Goal: Use online tool/utility: Utilize a website feature to perform a specific function

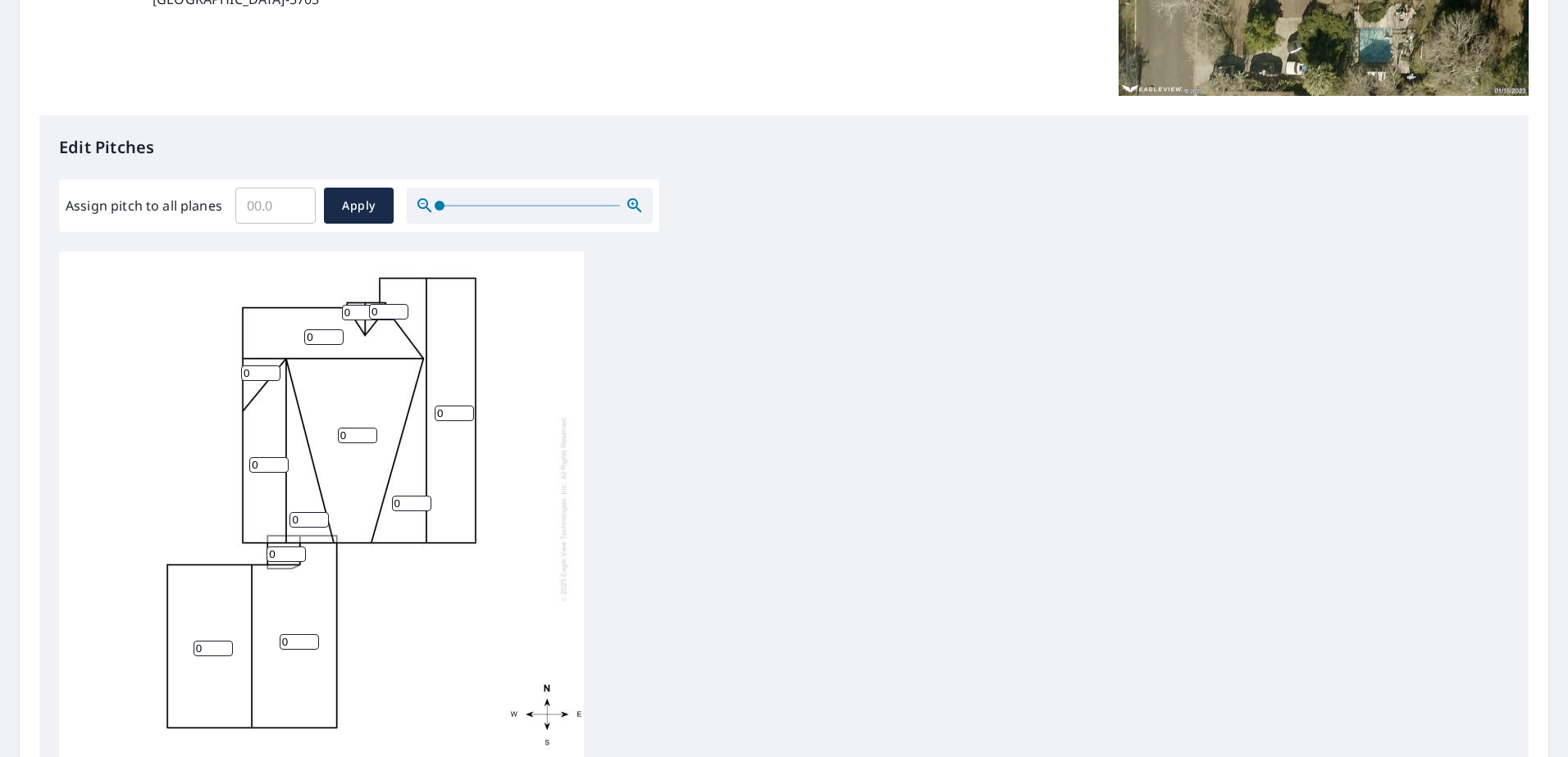
scroll to position [328, 0]
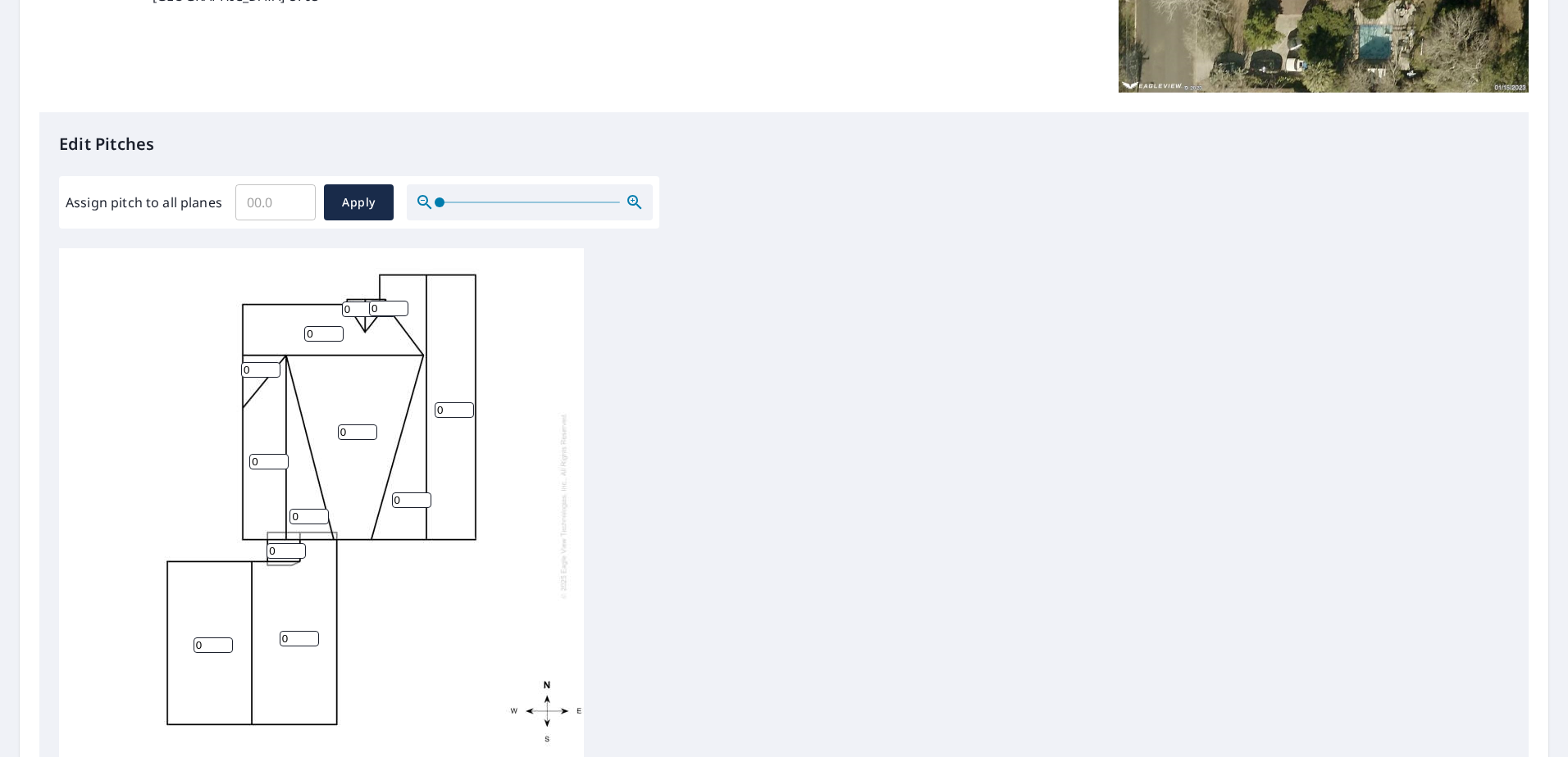
drag, startPoint x: 340, startPoint y: 315, endPoint x: 329, endPoint y: 318, distance: 11.4
click at [329, 318] on div "0 0 0 0 0 0 0 0 0 0 0 0 0" at bounding box center [321, 505] width 525 height 515
type input "12"
drag, startPoint x: 386, startPoint y: 314, endPoint x: 363, endPoint y: 319, distance: 23.5
click at [363, 319] on div "0 0 0 0 0 0 0 0 0 0 0 12 0" at bounding box center [321, 505] width 525 height 515
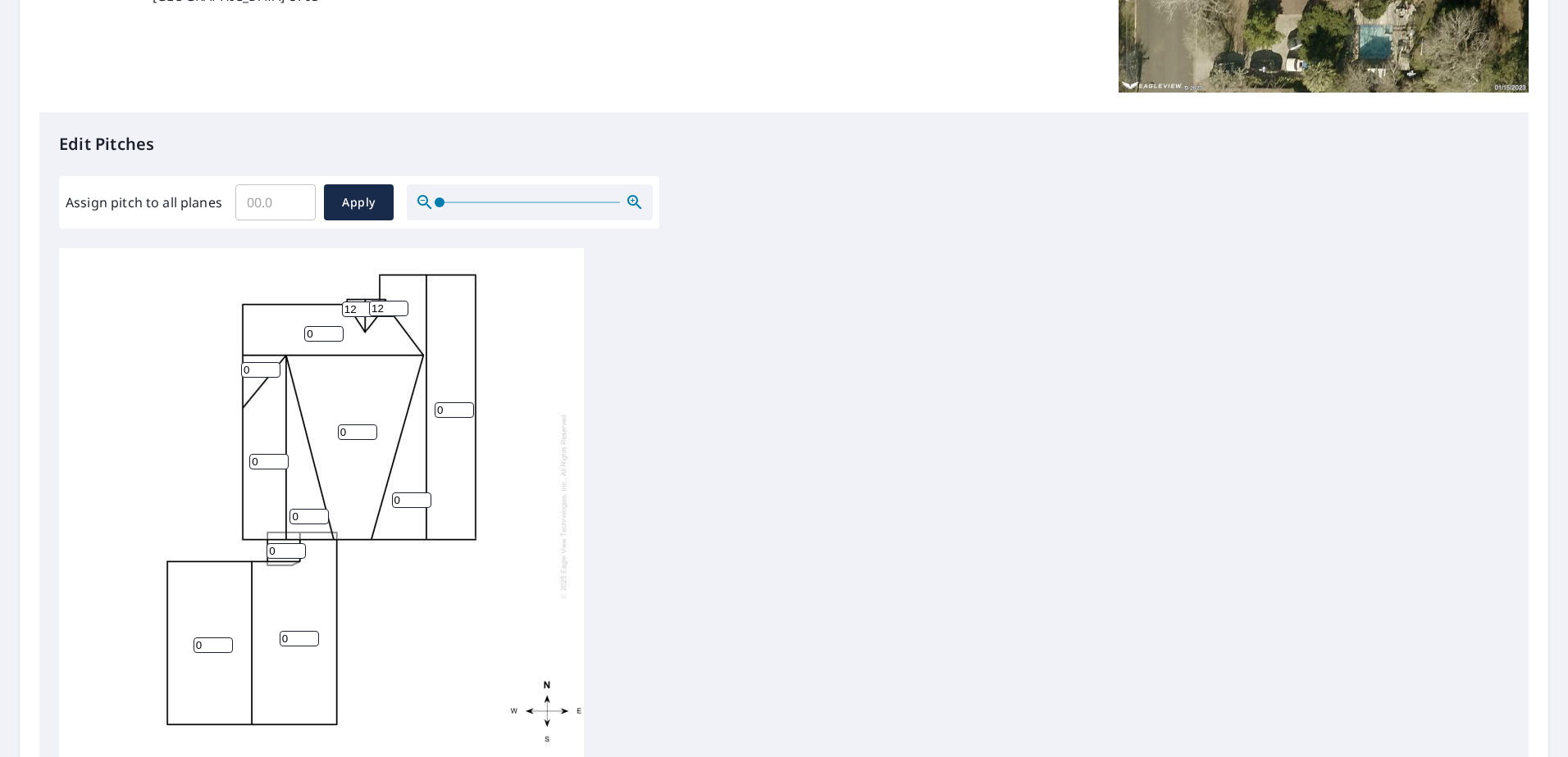
type input "12"
drag, startPoint x: 317, startPoint y: 331, endPoint x: 296, endPoint y: 339, distance: 22.5
click at [296, 339] on div "0 0 0 0 0 0 0 0 0 0 0 12 12" at bounding box center [321, 505] width 525 height 515
type input "12"
drag, startPoint x: 257, startPoint y: 368, endPoint x: 225, endPoint y: 374, distance: 32.6
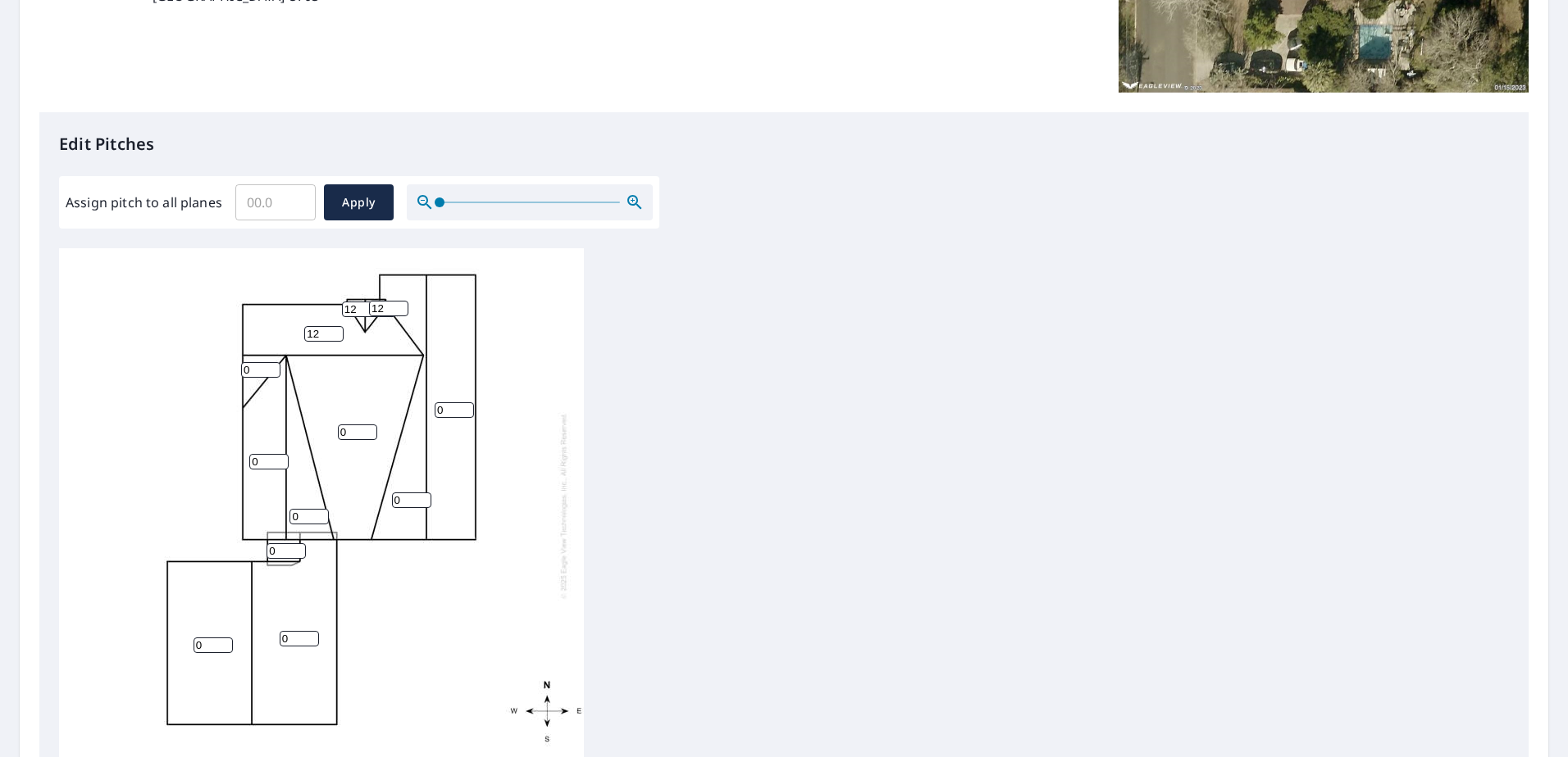
click at [225, 374] on div "0 0 0 0 0 12 0 0 0 0 0 12 12" at bounding box center [321, 505] width 525 height 515
type input "12"
drag, startPoint x: 263, startPoint y: 460, endPoint x: 244, endPoint y: 467, distance: 20.2
click at [244, 467] on div "0 0 0 0 0 12 0 0 12 0 0 12 12" at bounding box center [321, 505] width 525 height 515
type input "15"
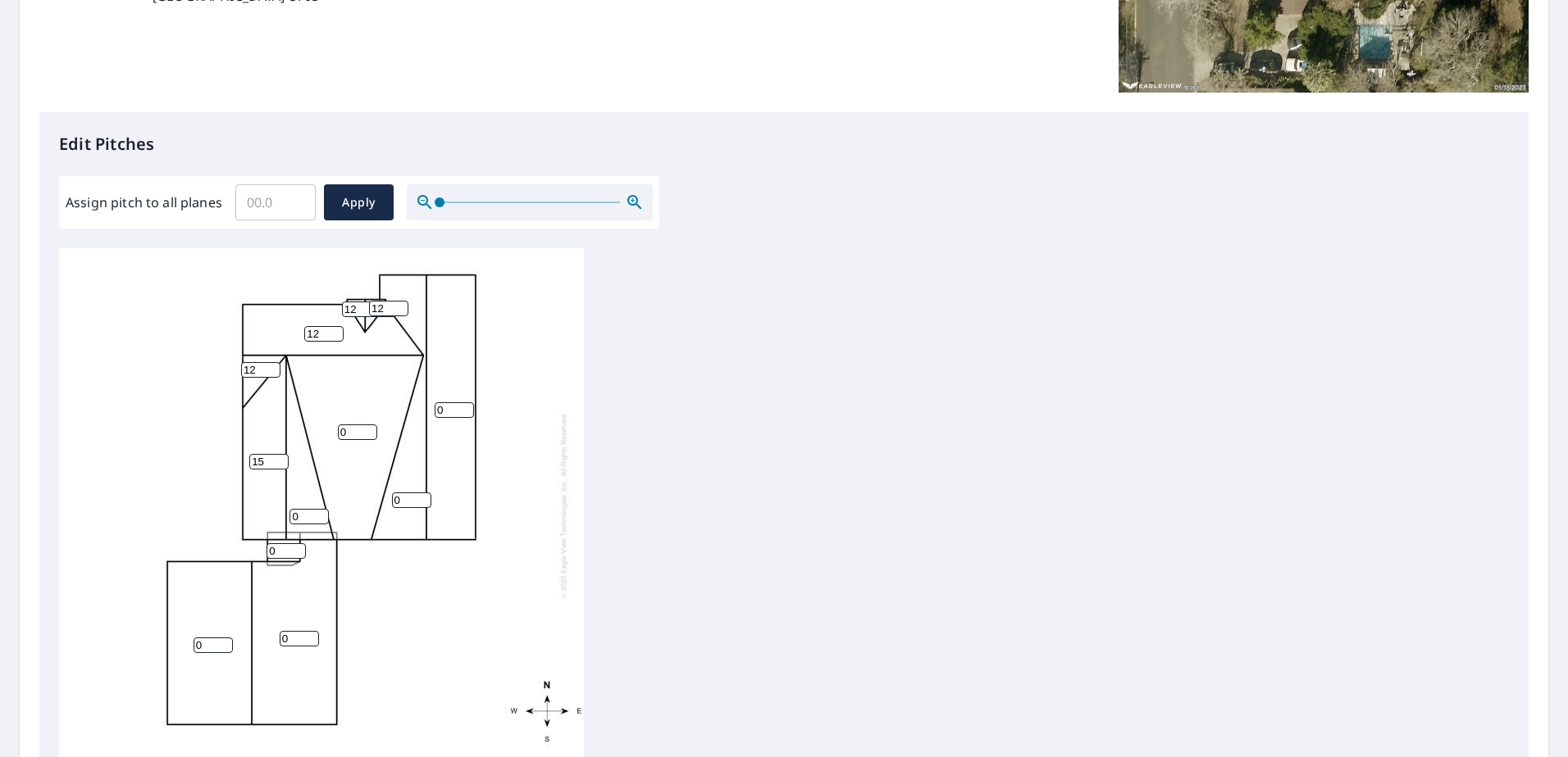
drag, startPoint x: 452, startPoint y: 411, endPoint x: 432, endPoint y: 417, distance: 20.9
click at [432, 417] on div "0 0 0 0 0 12 15 0 12 0 0 12 12" at bounding box center [321, 505] width 525 height 515
type input "15"
drag, startPoint x: 305, startPoint y: 516, endPoint x: 277, endPoint y: 519, distance: 28.2
click at [277, 519] on div "0 0 0 15 0 12 15 0 12 0 0 12 12" at bounding box center [321, 505] width 525 height 515
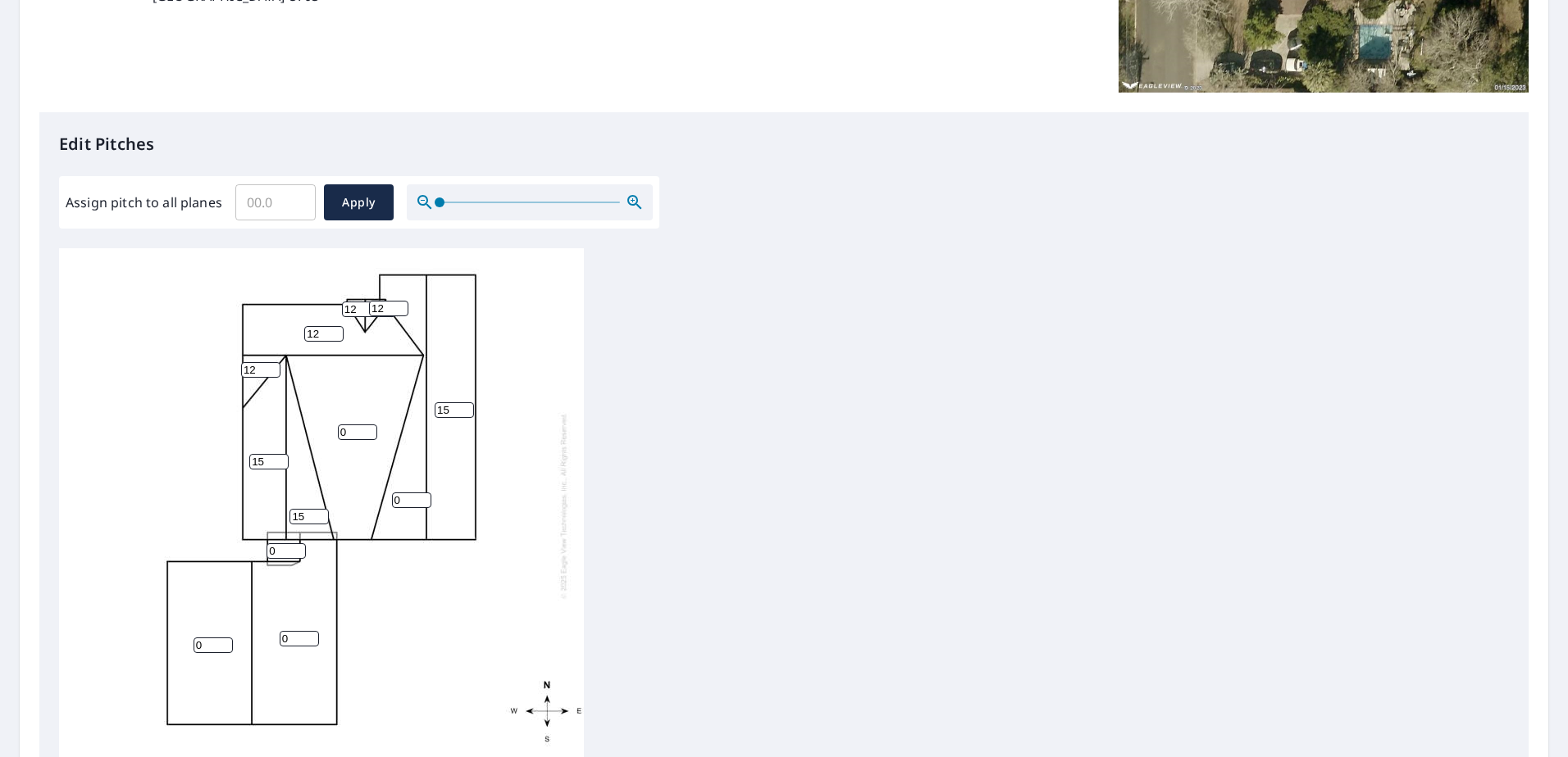
type input "15"
drag, startPoint x: 404, startPoint y: 499, endPoint x: 391, endPoint y: 507, distance: 15.3
click at [391, 507] on div "0 0 0 15 0 12 15 15 12 0 0 12 12" at bounding box center [321, 505] width 525 height 515
type input "15"
drag, startPoint x: 353, startPoint y: 434, endPoint x: 337, endPoint y: 439, distance: 16.8
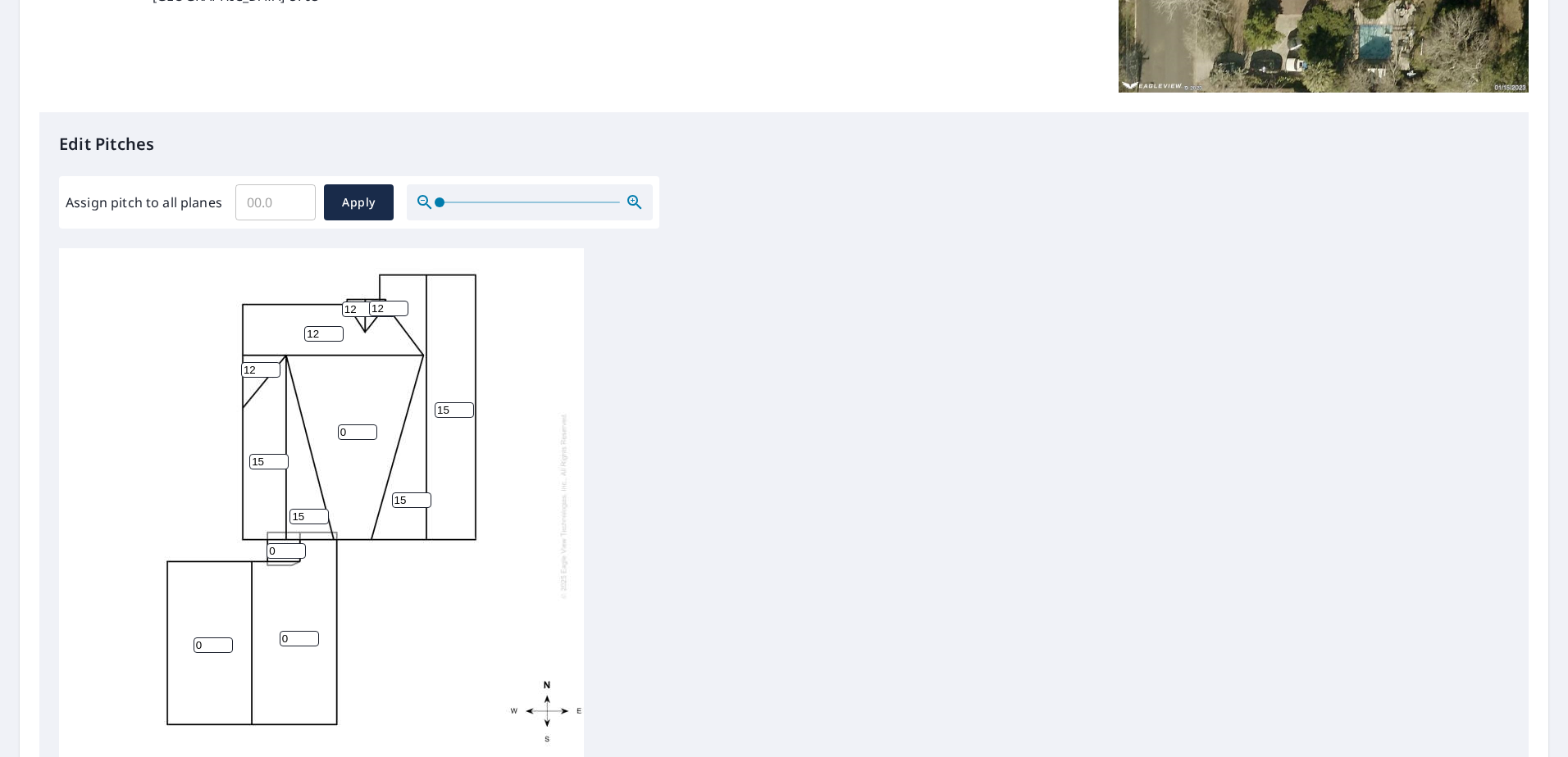
click at [337, 439] on div "0 0 0 15 15 12 15 15 12 0 0 12 12" at bounding box center [321, 505] width 525 height 515
type input "4"
drag, startPoint x: 1273, startPoint y: 455, endPoint x: 1206, endPoint y: 455, distance: 67.0
click at [1273, 455] on div "4 0 0 15 15 12 15 15 12 0 0 12 12" at bounding box center [784, 505] width 1450 height 515
drag, startPoint x: 282, startPoint y: 551, endPoint x: 263, endPoint y: 558, distance: 20.2
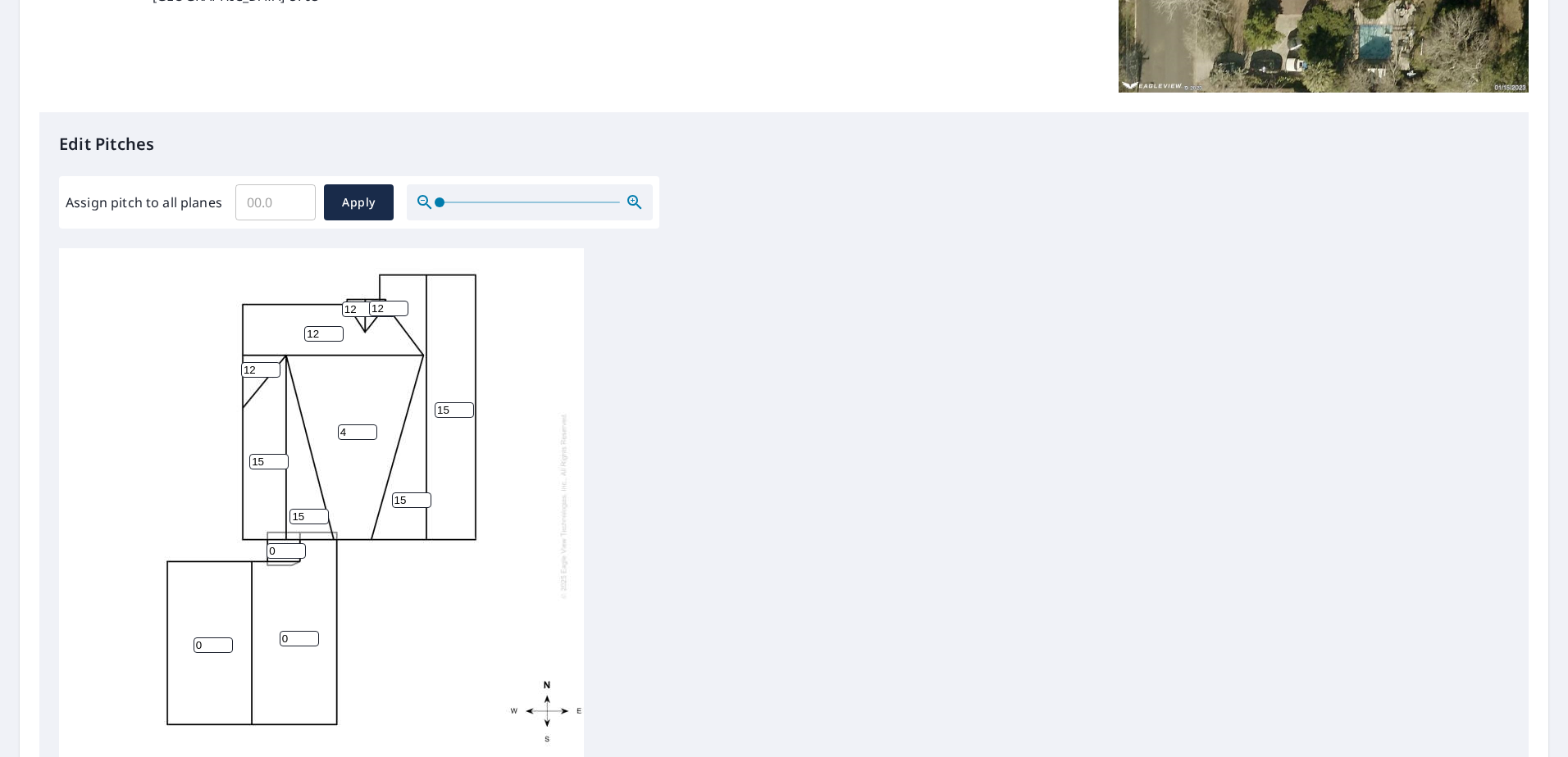
click at [263, 558] on div "4 0 0 15 15 12 15 15 12 0 0 12 12" at bounding box center [321, 505] width 525 height 515
drag, startPoint x: 212, startPoint y: 645, endPoint x: 168, endPoint y: 648, distance: 44.1
click at [168, 648] on div "4 0 0 15 15 12 15 15 12 0 0 12 12" at bounding box center [321, 505] width 525 height 515
type input "4"
drag, startPoint x: 299, startPoint y: 632, endPoint x: 288, endPoint y: 637, distance: 12.1
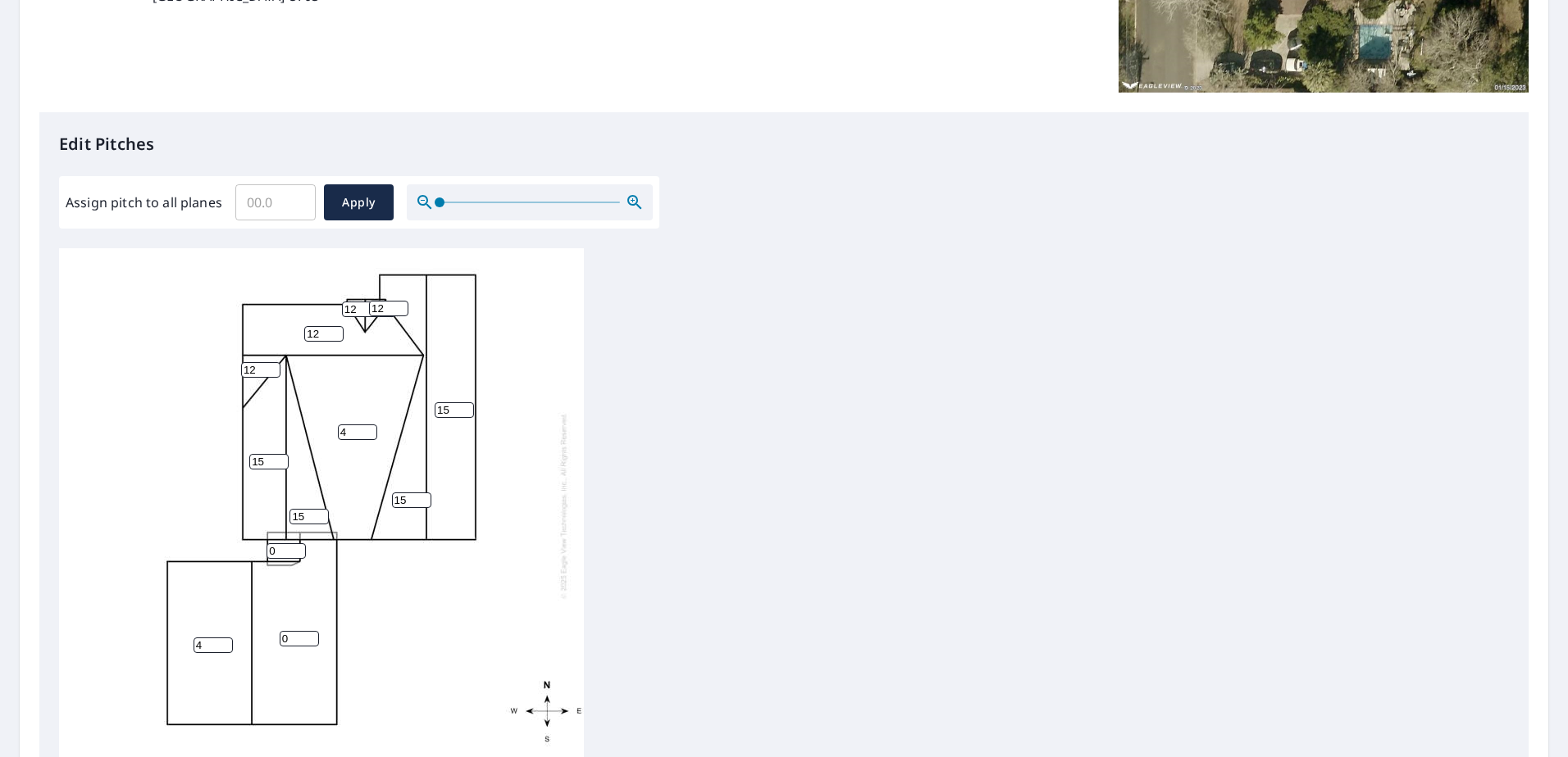
click at [288, 637] on input "0" at bounding box center [299, 639] width 40 height 15
drag, startPoint x: 298, startPoint y: 636, endPoint x: 274, endPoint y: 643, distance: 25.0
click at [274, 643] on div "4 0 4 15 15 12 15 15 12 0 0 12 12" at bounding box center [321, 505] width 525 height 515
type input "4"
drag, startPoint x: 281, startPoint y: 551, endPoint x: 264, endPoint y: 553, distance: 17.1
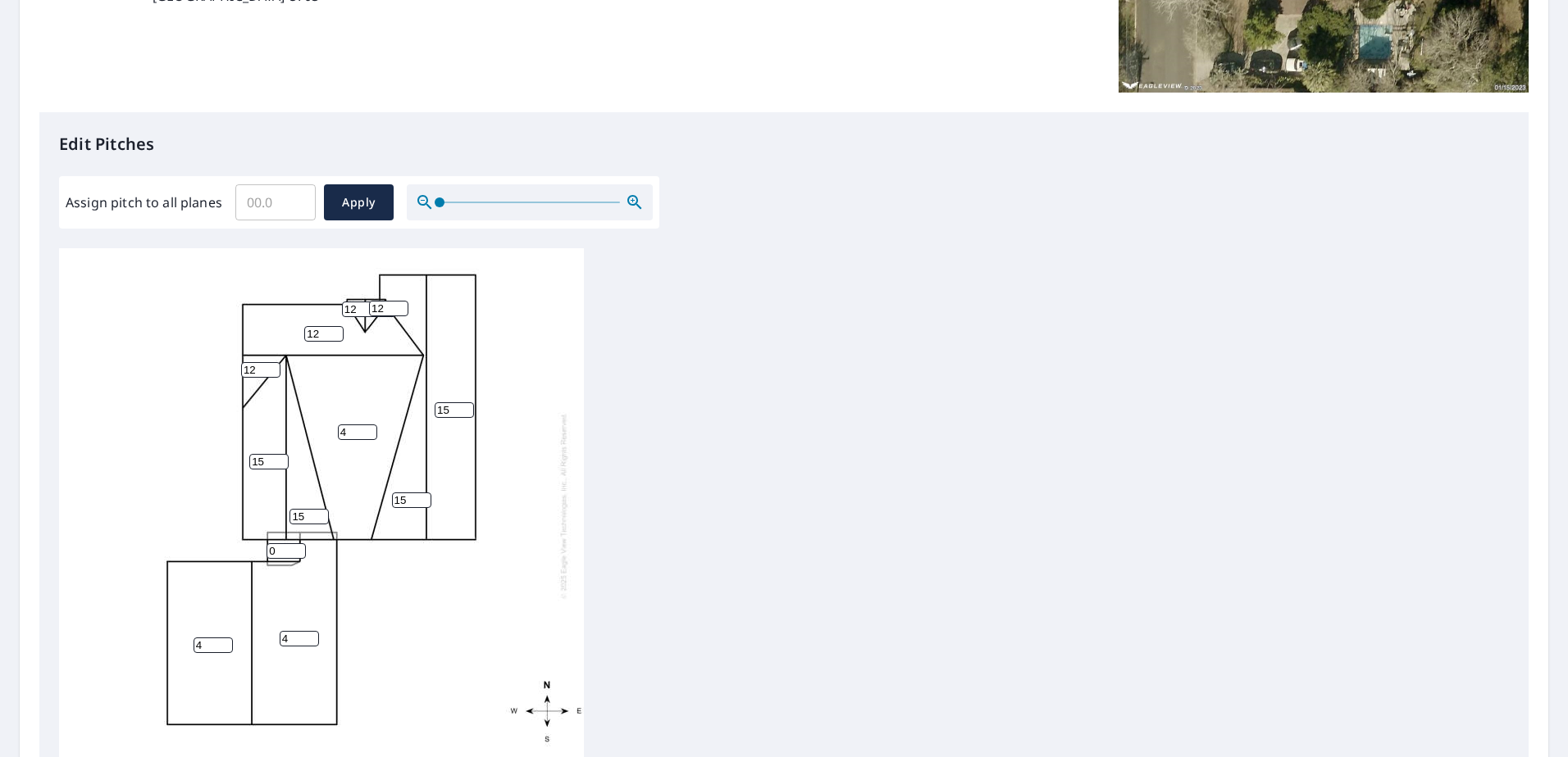
click at [264, 553] on div "4 4 4 15 15 12 15 15 12 0 0 12 12" at bounding box center [321, 505] width 525 height 515
type input "4"
click at [793, 502] on div "4 4 4 15 15 12 15 15 12 4 0 12 12" at bounding box center [784, 505] width 1450 height 515
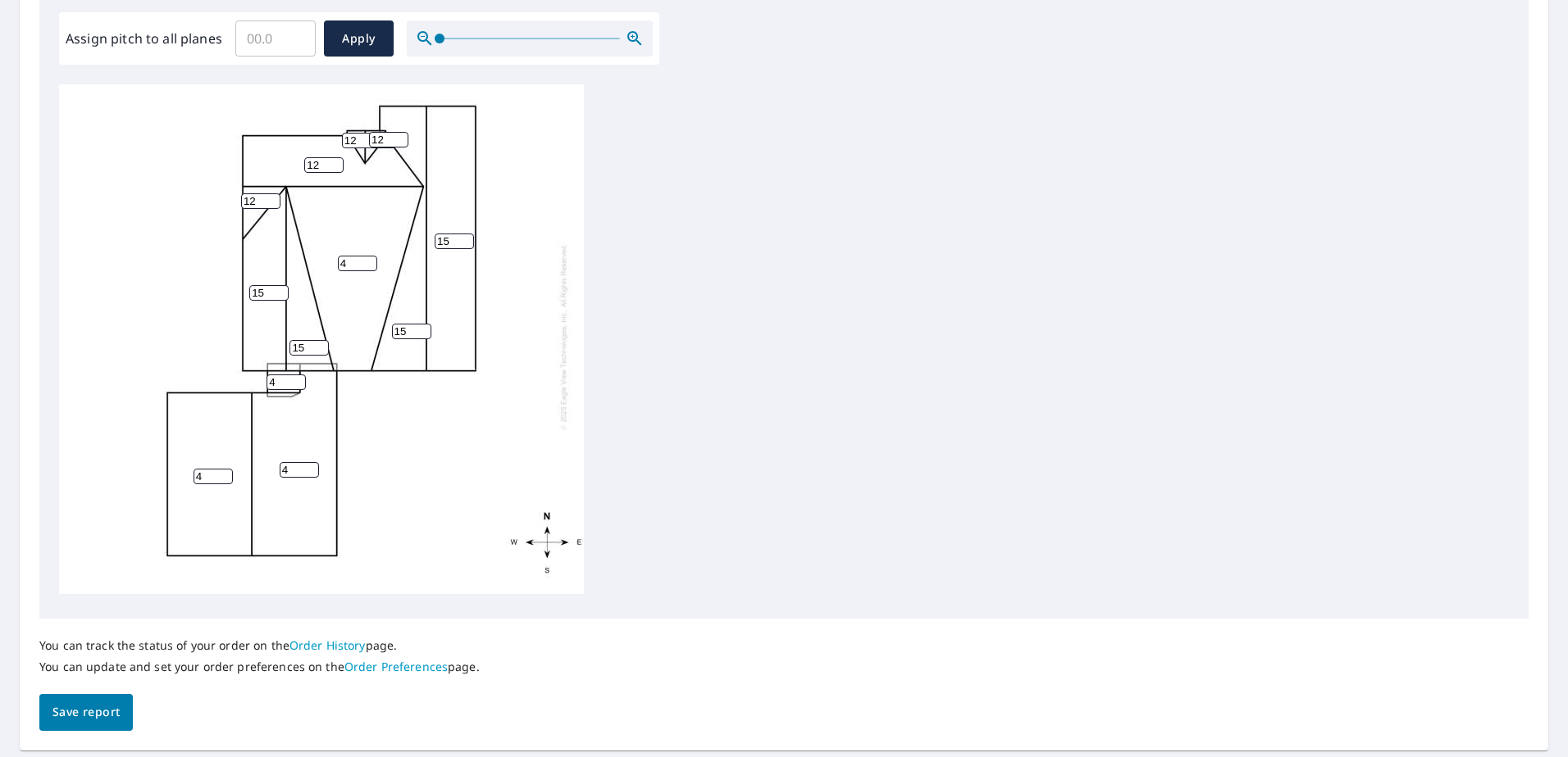
scroll to position [540, 0]
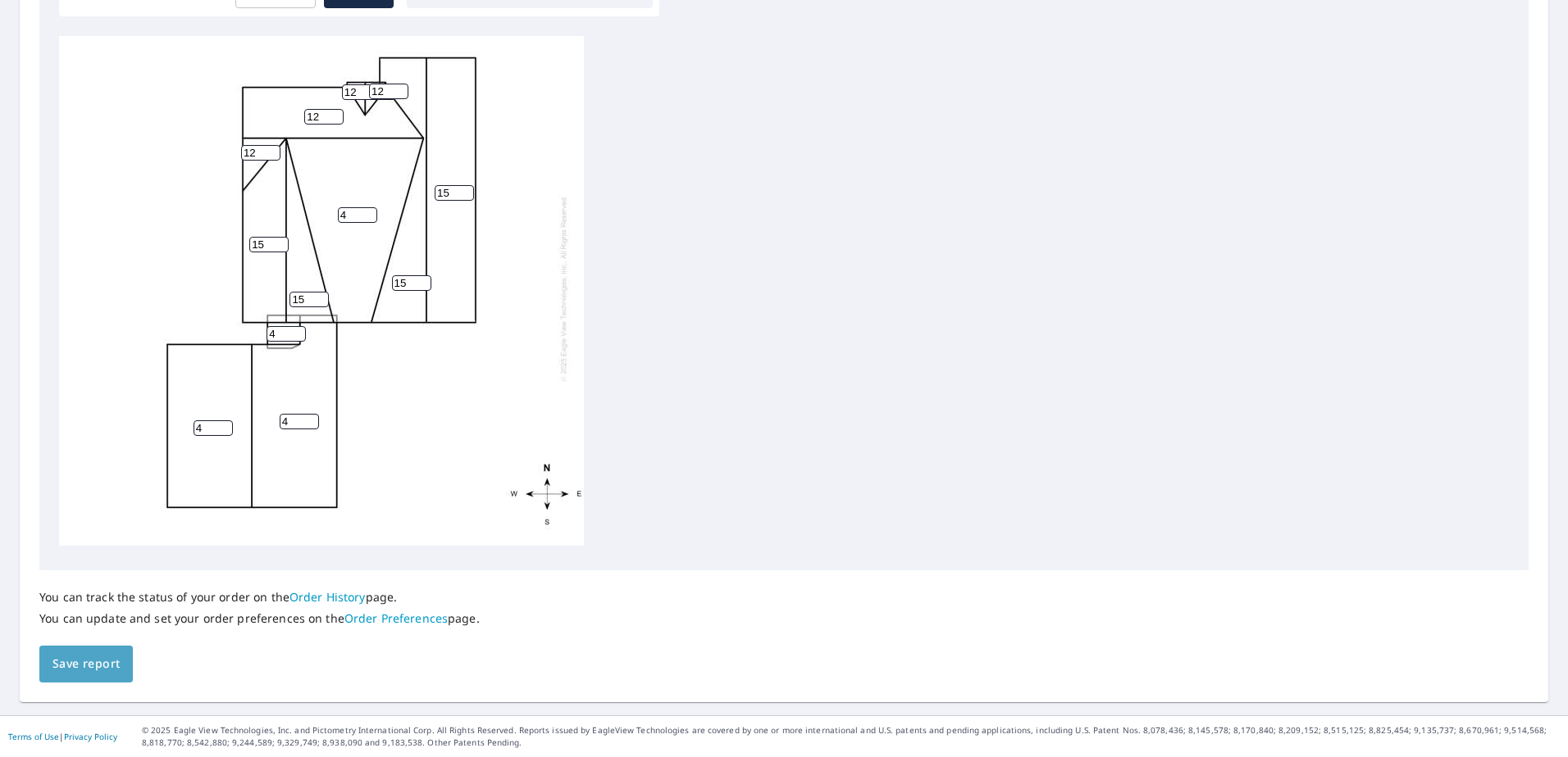
click at [100, 661] on span "Save report" at bounding box center [86, 664] width 68 height 20
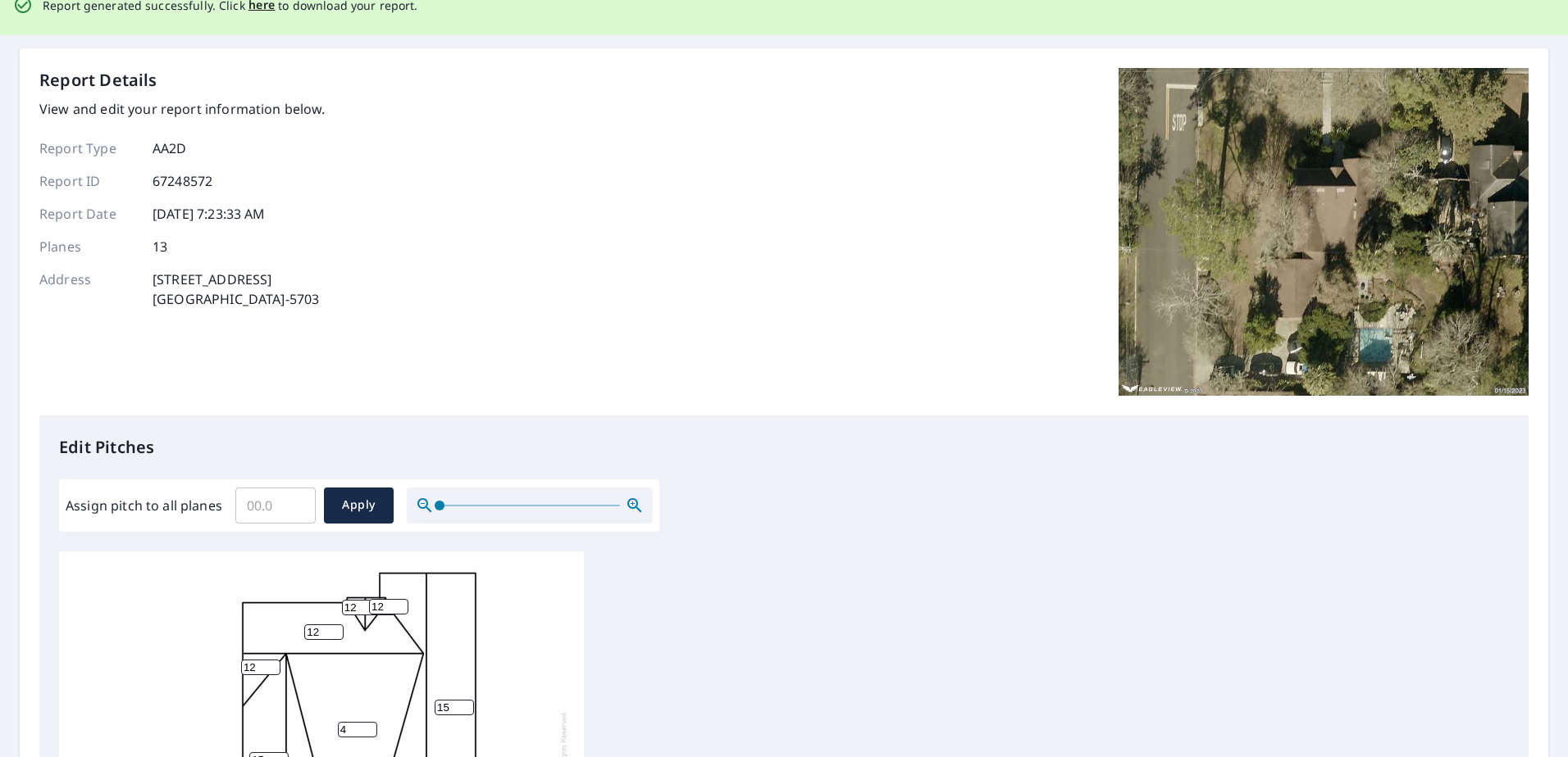
scroll to position [0, 0]
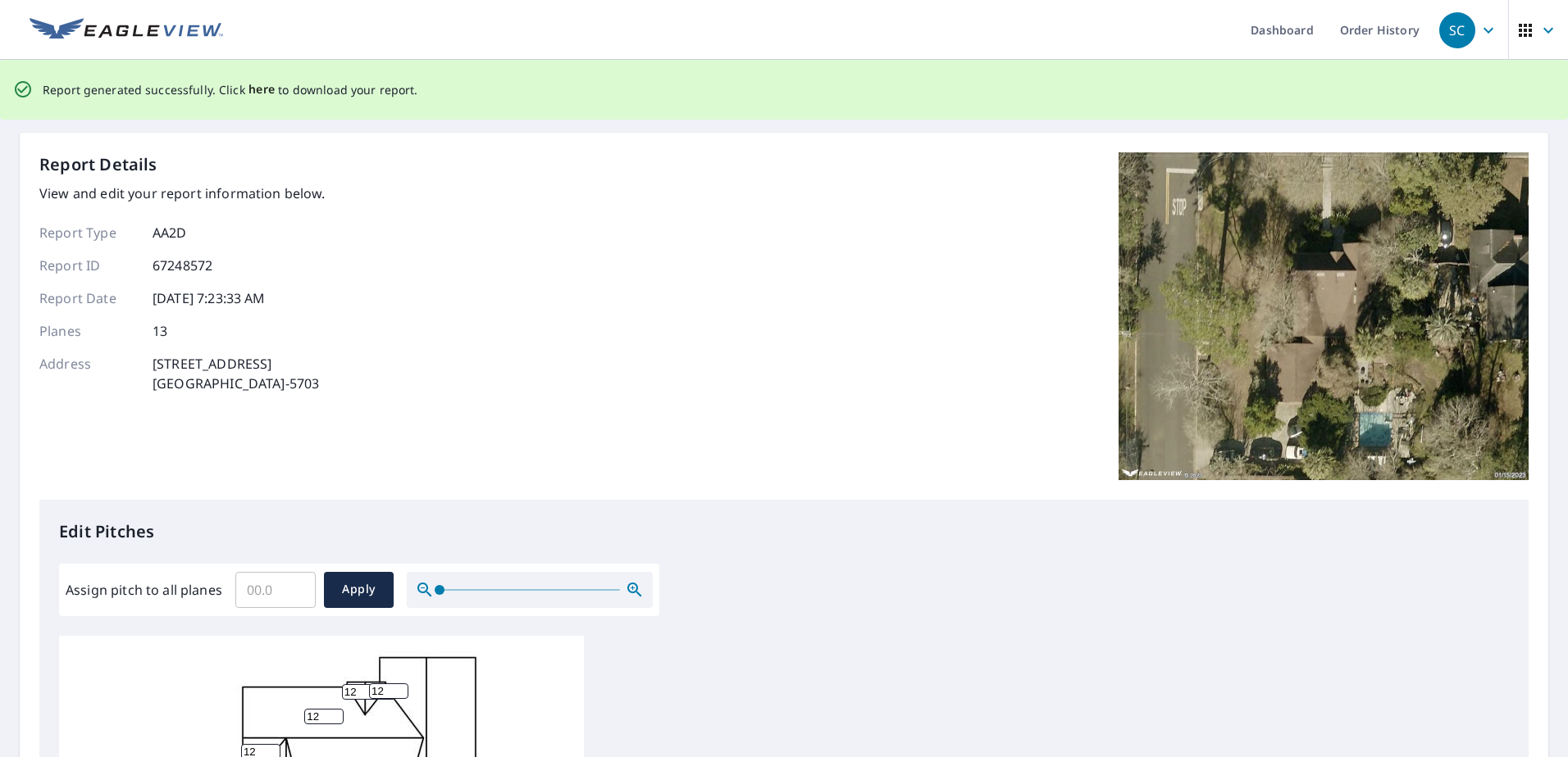
click at [250, 91] on span "here" at bounding box center [262, 90] width 27 height 20
